Goal: Task Accomplishment & Management: Use online tool/utility

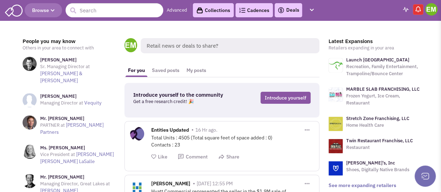
scroll to position [1, 0]
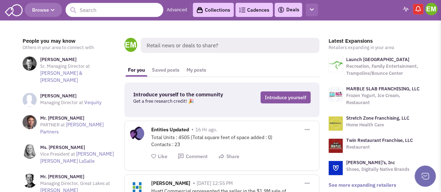
click at [312, 10] on icon "button" at bounding box center [312, 9] width 4 height 5
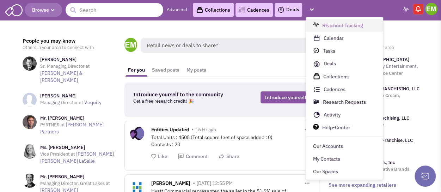
click at [338, 26] on link "REachout Tracking" at bounding box center [344, 25] width 77 height 13
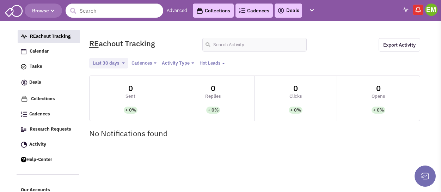
select select
click at [51, 64] on link "Tasks" at bounding box center [48, 66] width 62 height 13
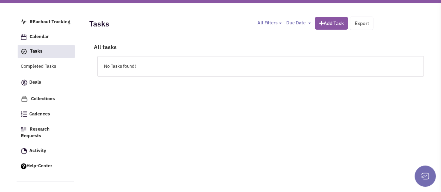
scroll to position [32, 0]
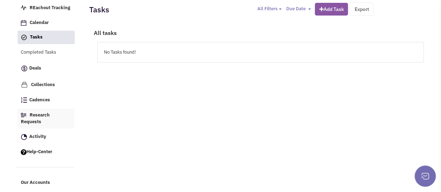
click at [50, 122] on link "Research Requests" at bounding box center [45, 119] width 57 height 20
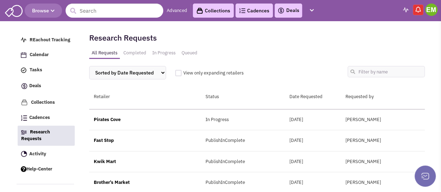
click at [107, 119] on div "Pirates Cove" at bounding box center [145, 119] width 112 height 7
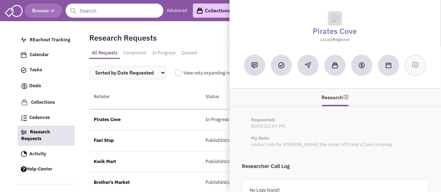
click at [291, 138] on div "My Note: contact info for Brad Graft the owner of Pirate’s Cove compnay" at bounding box center [336, 141] width 178 height 13
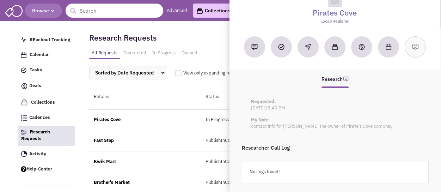
scroll to position [18, 0]
